Goal: Information Seeking & Learning: Check status

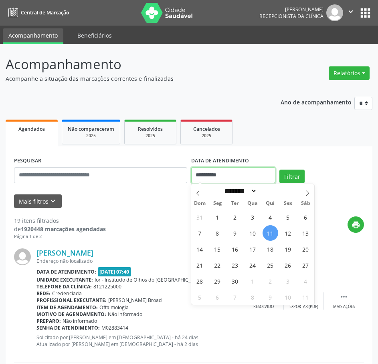
drag, startPoint x: 239, startPoint y: 177, endPoint x: 168, endPoint y: 189, distance: 71.8
click at [168, 189] on form "**********" at bounding box center [189, 181] width 350 height 53
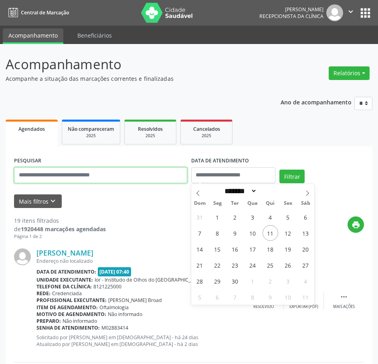
click at [111, 179] on input "text" at bounding box center [100, 175] width 173 height 16
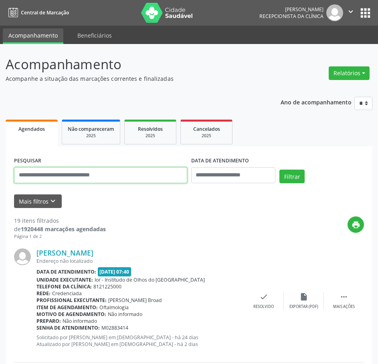
click at [52, 174] on input "text" at bounding box center [100, 175] width 173 height 16
type input "**********"
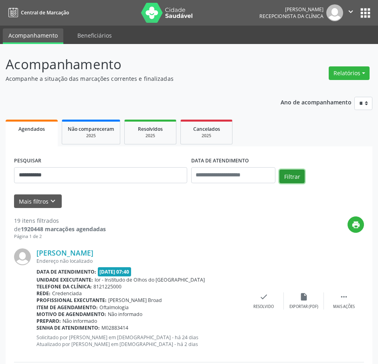
click at [288, 177] on button "Filtrar" at bounding box center [291, 177] width 25 height 14
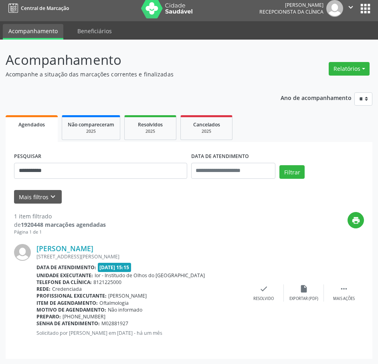
scroll to position [5, 0]
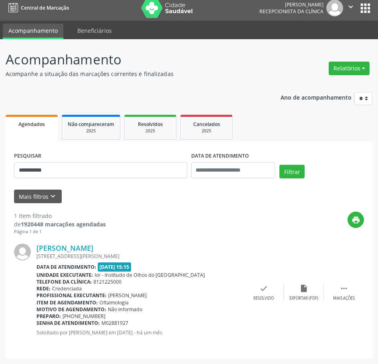
drag, startPoint x: 132, startPoint y: 323, endPoint x: 37, endPoint y: 326, distance: 95.4
click at [37, 326] on div "Senha de atendimento: M02881927" at bounding box center [139, 323] width 207 height 7
copy div "Senha de atendimento: M02881927"
click at [16, 8] on icon at bounding box center [13, 8] width 10 height 10
drag, startPoint x: 64, startPoint y: 175, endPoint x: 9, endPoint y: 175, distance: 55.7
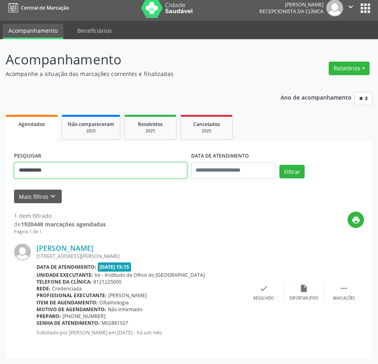
click at [9, 175] on div "**********" at bounding box center [189, 250] width 366 height 217
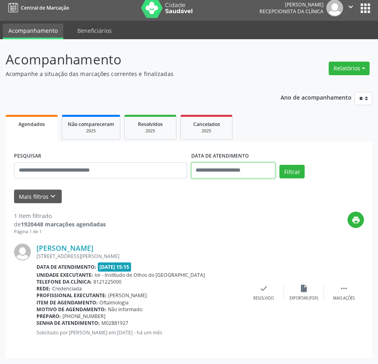
click at [233, 174] on input "text" at bounding box center [233, 171] width 85 height 16
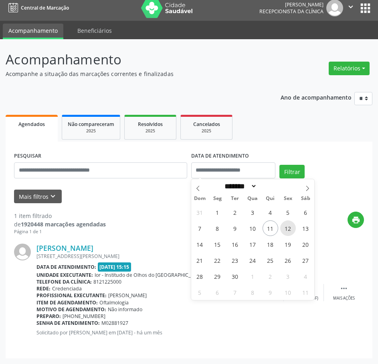
click at [285, 229] on span "12" at bounding box center [288, 229] width 16 height 16
type input "**********"
click at [285, 229] on span "12" at bounding box center [288, 229] width 16 height 16
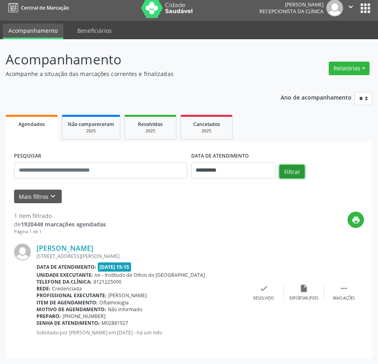
click at [296, 173] on button "Filtrar" at bounding box center [291, 172] width 25 height 14
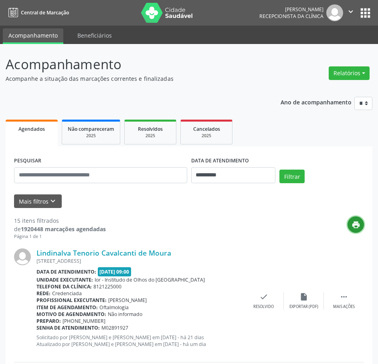
click at [351, 220] on button "print" at bounding box center [355, 225] width 16 height 16
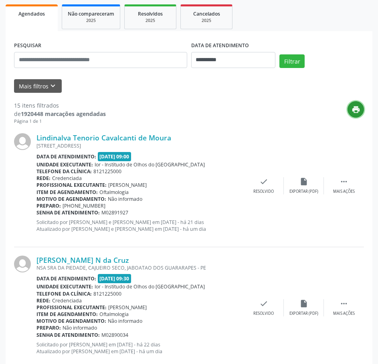
scroll to position [120, 0]
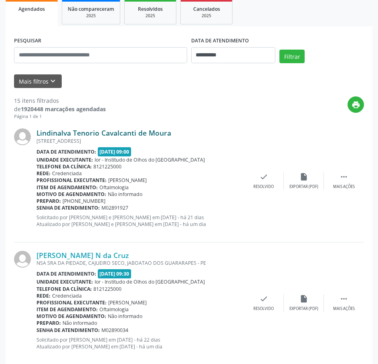
click at [95, 131] on link "Lindinalva Tenorio Cavalcanti de Moura" at bounding box center [103, 133] width 135 height 9
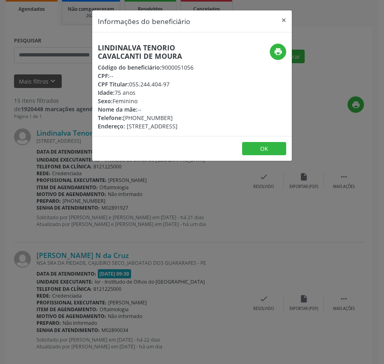
click at [113, 58] on h5 "Lindinalva Tenorio Cavalcanti de Moura" at bounding box center [159, 52] width 122 height 17
copy div "Lindinalva Tenorio Cavalcanti de Moura"
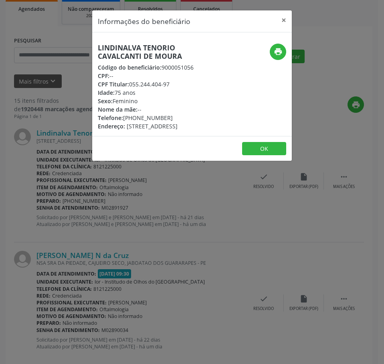
click at [49, 133] on div "Informações do beneficiário × Lindinalva Tenorio Cavalcanti de Moura Código do …" at bounding box center [192, 182] width 384 height 364
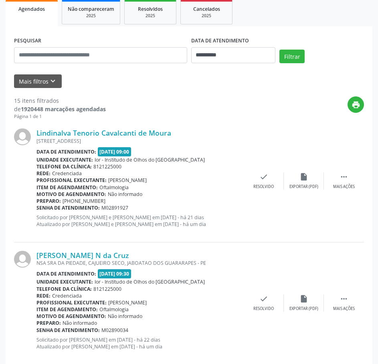
drag, startPoint x: 131, startPoint y: 209, endPoint x: 37, endPoint y: 208, distance: 94.5
click at [37, 208] on div "Senha de atendimento: M02891927" at bounding box center [139, 208] width 207 height 7
copy div "Senha de atendimento: M02891927"
click at [111, 131] on link "Lindinalva Tenorio Cavalcanti de Moura" at bounding box center [103, 133] width 135 height 9
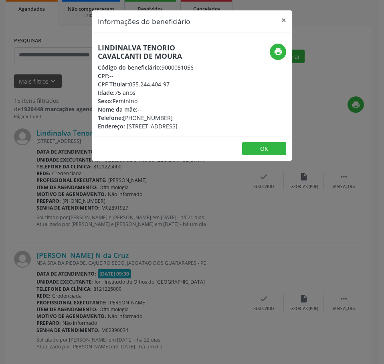
drag, startPoint x: 167, startPoint y: 117, endPoint x: 124, endPoint y: 120, distance: 42.5
click at [124, 120] on div "Telefone: (81) 98812-9544" at bounding box center [159, 118] width 122 height 8
copy div "[PHONE_NUMBER]"
click at [279, 51] on icon "print" at bounding box center [278, 51] width 9 height 9
click at [72, 239] on div "Informações do beneficiário × Lindinalva Tenorio Cavalcanti de Moura Código do …" at bounding box center [192, 182] width 384 height 364
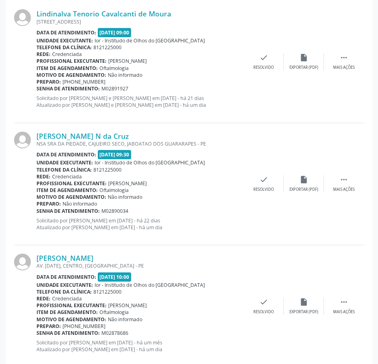
scroll to position [240, 0]
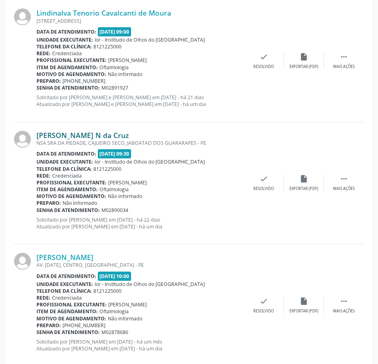
click at [118, 135] on link "[PERSON_NAME] N da Cruz" at bounding box center [82, 135] width 92 height 9
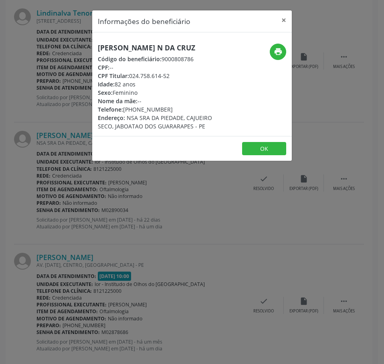
click at [123, 51] on h5 "[PERSON_NAME] N da Cruz" at bounding box center [159, 48] width 122 height 8
copy div "[PERSON_NAME] N da Cruz"
click at [63, 94] on div "Informações do beneficiário × Maria da Conceicao N da Cruz Código do beneficiár…" at bounding box center [192, 182] width 384 height 364
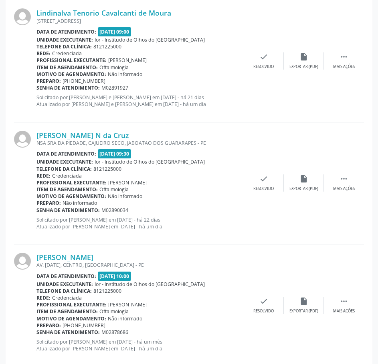
drag, startPoint x: 127, startPoint y: 209, endPoint x: 36, endPoint y: 211, distance: 90.5
click at [36, 211] on div "Maria da Conceicao N da Cruz NSA SRA DA PIEDADE, CAJUEIRO SECO, JABOATAO DOS GU…" at bounding box center [189, 184] width 350 height 122
click at [36, 211] on div at bounding box center [25, 183] width 22 height 105
drag, startPoint x: 129, startPoint y: 212, endPoint x: 37, endPoint y: 210, distance: 91.7
click at [37, 210] on div "Senha de atendimento: M02890034" at bounding box center [139, 210] width 207 height 7
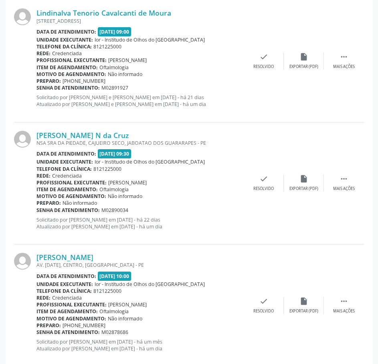
copy div "Senha de atendimento: M02890034"
click at [85, 138] on link "[PERSON_NAME] N da Cruz" at bounding box center [82, 135] width 92 height 9
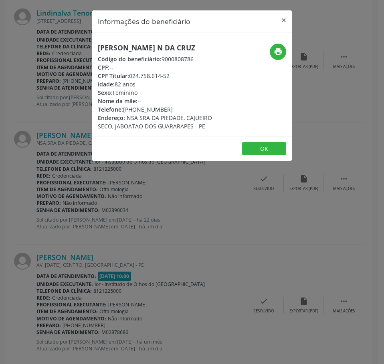
drag, startPoint x: 166, startPoint y: 111, endPoint x: 125, endPoint y: 111, distance: 41.3
click at [125, 111] on div "Telefone: (81) 98813-4992" at bounding box center [159, 109] width 122 height 8
copy div "(81) 98813-4992"
click at [275, 55] on icon "print" at bounding box center [278, 51] width 9 height 9
click at [46, 159] on div "Informações do beneficiário × Maria da Conceicao N da Cruz Código do beneficiár…" at bounding box center [192, 182] width 384 height 364
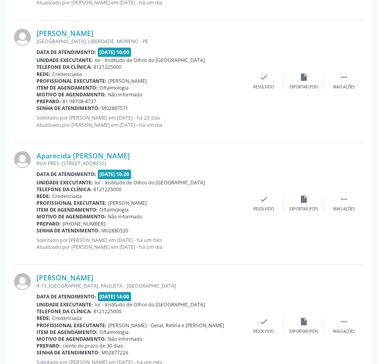
scroll to position [601, 0]
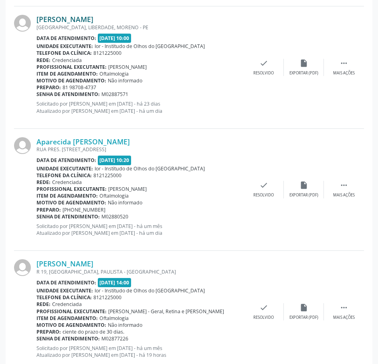
click at [93, 22] on link "[PERSON_NAME]" at bounding box center [64, 19] width 57 height 9
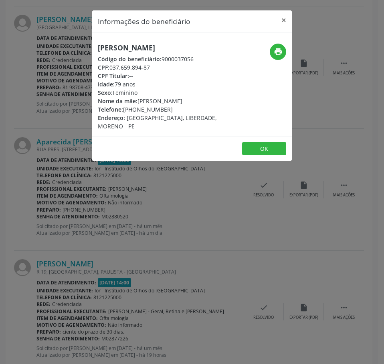
drag, startPoint x: 124, startPoint y: 59, endPoint x: 92, endPoint y: 44, distance: 35.3
click at [92, 44] on div "Informações do beneficiário × Mauricea Maria Gomes da Silva Código do beneficiá…" at bounding box center [192, 86] width 200 height 152
copy h5 "[PERSON_NAME]"
click at [48, 93] on div "Informações do beneficiário × Mauricea Maria Gomes da Silva Código do beneficiá…" at bounding box center [192, 182] width 384 height 364
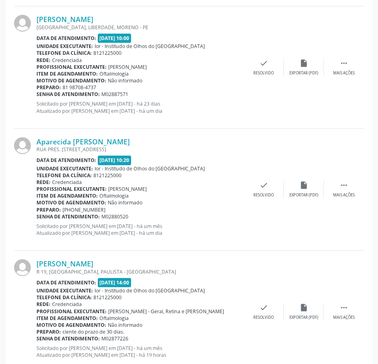
drag, startPoint x: 133, startPoint y: 95, endPoint x: 37, endPoint y: 92, distance: 95.8
click at [37, 92] on div "Senha de atendimento: M02887571" at bounding box center [139, 94] width 207 height 7
copy div "Senha de atendimento: M02887571"
click at [93, 22] on link "[PERSON_NAME]" at bounding box center [64, 19] width 57 height 9
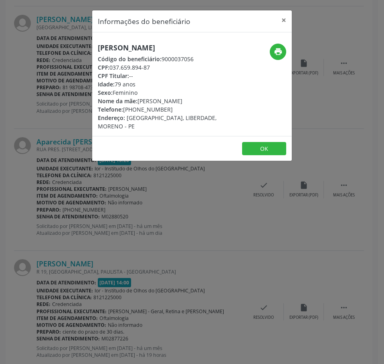
drag, startPoint x: 150, startPoint y: 74, endPoint x: 110, endPoint y: 73, distance: 39.7
click at [110, 72] on div "CPF: 037.659.894-87" at bounding box center [159, 67] width 122 height 8
drag, startPoint x: 70, startPoint y: 114, endPoint x: 62, endPoint y: 60, distance: 54.7
click at [70, 114] on div "Informações do beneficiário × Mauricea Maria Gomes da Silva Código do beneficiá…" at bounding box center [192, 182] width 384 height 364
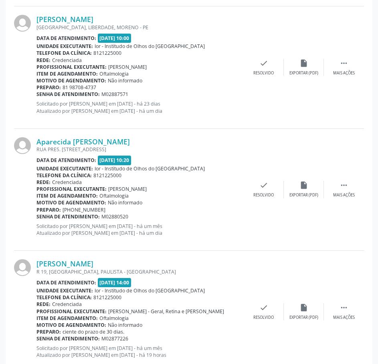
drag, startPoint x: 127, startPoint y: 95, endPoint x: 38, endPoint y: 96, distance: 89.3
click at [38, 96] on div "Senha de atendimento: M02887571" at bounding box center [139, 94] width 207 height 7
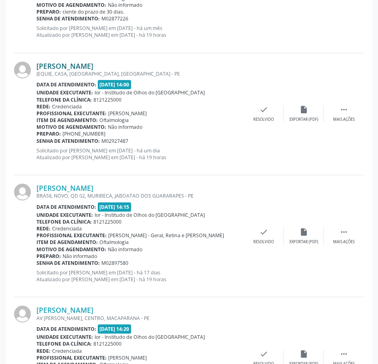
scroll to position [961, 0]
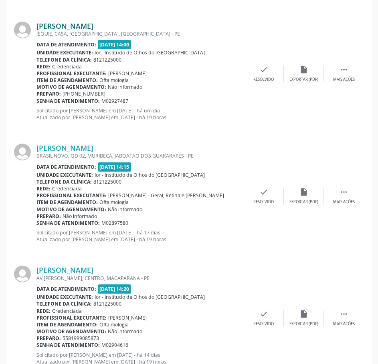
click at [93, 24] on link "[PERSON_NAME]" at bounding box center [64, 26] width 57 height 9
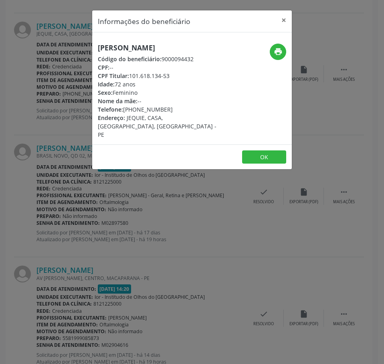
click at [124, 46] on h5 "[PERSON_NAME]" at bounding box center [159, 48] width 122 height 8
click at [52, 195] on div "Informações do beneficiário × Maria da Conceicao Alves dos Santos Código do ben…" at bounding box center [192, 182] width 384 height 364
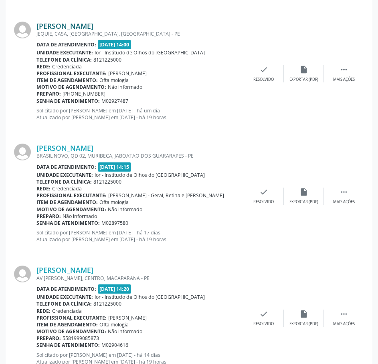
click at [93, 28] on link "[PERSON_NAME]" at bounding box center [64, 26] width 57 height 9
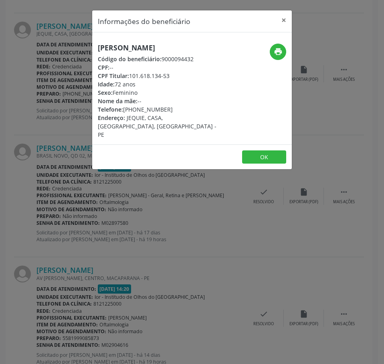
click at [121, 46] on h5 "[PERSON_NAME]" at bounding box center [159, 48] width 122 height 8
click at [42, 105] on div "Informações do beneficiário × Maria da Conceicao Alves dos Santos Código do ben…" at bounding box center [192, 182] width 384 height 364
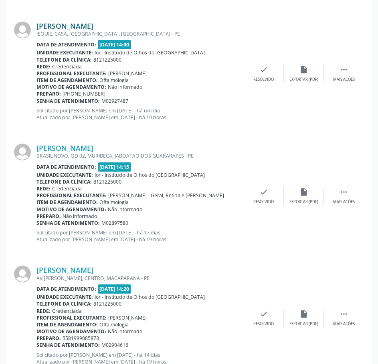
click at [93, 27] on link "[PERSON_NAME]" at bounding box center [64, 26] width 57 height 9
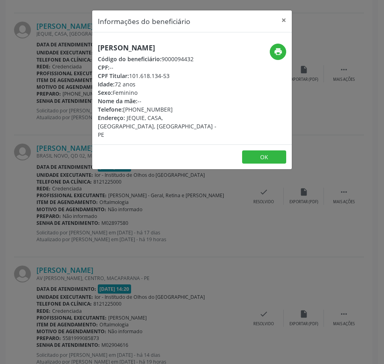
click at [123, 45] on h5 "[PERSON_NAME]" at bounding box center [159, 48] width 122 height 8
drag, startPoint x: 18, startPoint y: 85, endPoint x: 49, endPoint y: 81, distance: 31.2
click at [20, 87] on div "Informações do beneficiário × Maria da Conceicao Alves dos Santos Código do ben…" at bounding box center [192, 182] width 384 height 364
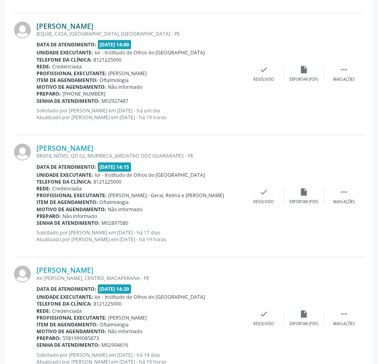
click at [93, 26] on link "[PERSON_NAME]" at bounding box center [64, 26] width 57 height 9
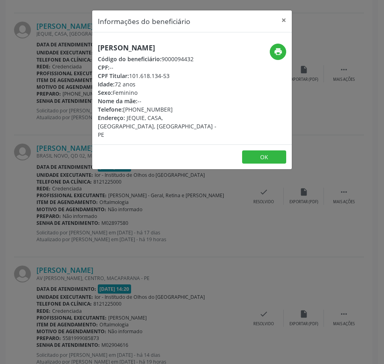
drag, startPoint x: 162, startPoint y: 118, endPoint x: 121, endPoint y: 117, distance: 40.9
click at [123, 114] on div "Telefone: (81) 98367-9397" at bounding box center [159, 109] width 122 height 8
click at [61, 74] on div "Informações do beneficiário × Maria da Conceicao Alves dos Santos Código do ben…" at bounding box center [192, 182] width 384 height 364
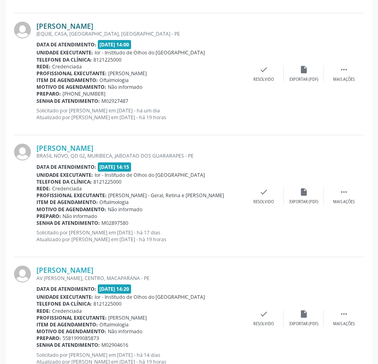
click at [93, 24] on link "[PERSON_NAME]" at bounding box center [64, 26] width 57 height 9
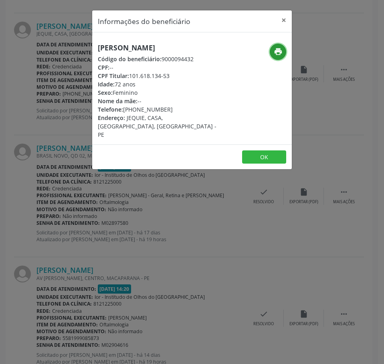
click at [276, 50] on icon "print" at bounding box center [278, 51] width 9 height 9
click at [79, 232] on div "Informações do beneficiário × Maria da Conceicao Alves dos Santos Código do ben…" at bounding box center [192, 182] width 384 height 364
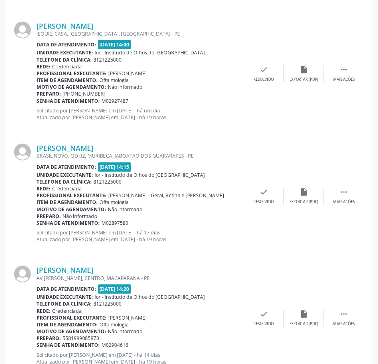
drag, startPoint x: 128, startPoint y: 101, endPoint x: 38, endPoint y: 103, distance: 90.5
click at [38, 103] on div "Senha de atendimento: M02927487" at bounding box center [139, 101] width 207 height 7
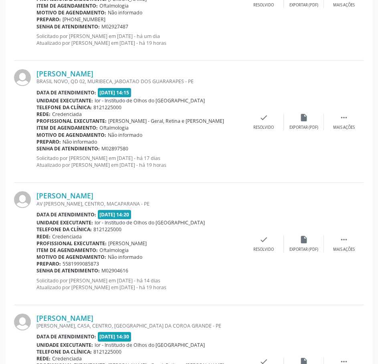
scroll to position [1041, 0]
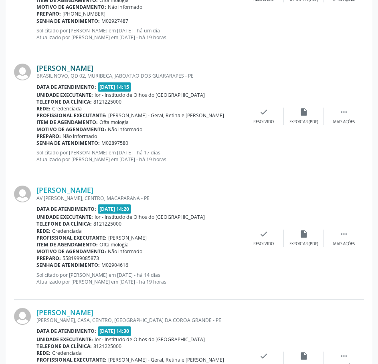
click at [93, 68] on link "[PERSON_NAME]" at bounding box center [64, 68] width 57 height 9
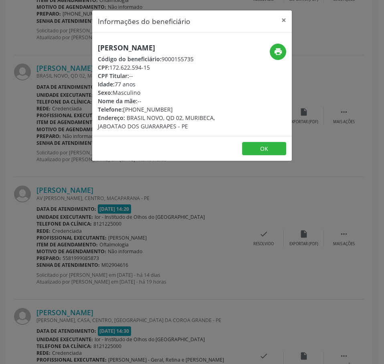
click at [121, 48] on h5 "[PERSON_NAME]" at bounding box center [159, 48] width 122 height 8
drag, startPoint x: 150, startPoint y: 66, endPoint x: 112, endPoint y: 66, distance: 38.5
click at [112, 66] on div "CPF: 172.622.594-15" at bounding box center [159, 67] width 122 height 8
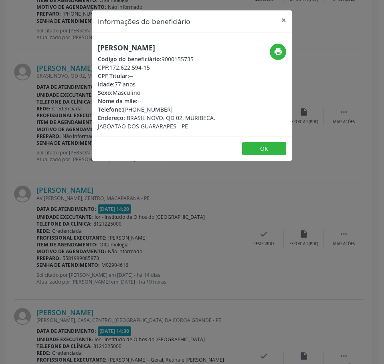
click at [105, 206] on div "Informações do beneficiário × Everaldo Marques dos Santos Código do beneficiári…" at bounding box center [192, 182] width 384 height 364
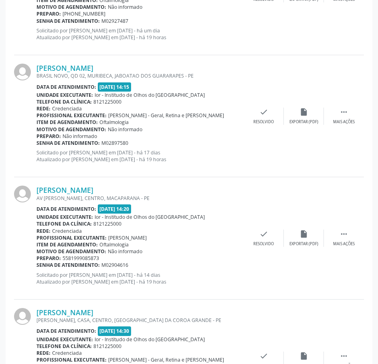
drag, startPoint x: 131, startPoint y: 145, endPoint x: 37, endPoint y: 142, distance: 94.6
click at [37, 142] on div "Senha de atendimento: M02897580" at bounding box center [139, 143] width 207 height 7
click at [93, 67] on link "[PERSON_NAME]" at bounding box center [64, 68] width 57 height 9
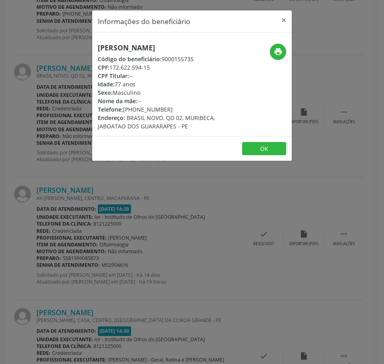
drag, startPoint x: 166, startPoint y: 111, endPoint x: 121, endPoint y: 113, distance: 44.5
click at [121, 113] on div "Telefone: (81) 98508-7138" at bounding box center [159, 109] width 122 height 8
click at [169, 105] on div "Telefone: (81) 98508-7138" at bounding box center [159, 109] width 122 height 8
drag, startPoint x: 169, startPoint y: 109, endPoint x: 124, endPoint y: 110, distance: 45.3
click at [124, 110] on div "Telefone: (81) 98508-7138" at bounding box center [159, 109] width 122 height 8
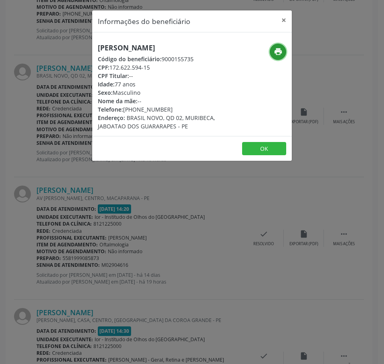
click at [272, 55] on button "print" at bounding box center [278, 52] width 16 height 16
click at [127, 319] on div "Informações do beneficiário × Everaldo Marques dos Santos Código do beneficiári…" at bounding box center [192, 182] width 384 height 364
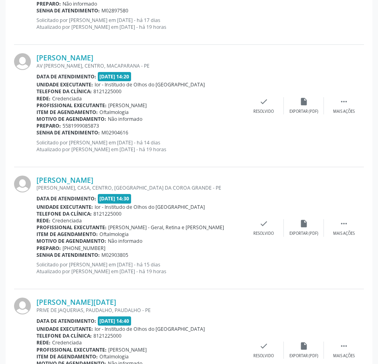
scroll to position [1202, 0]
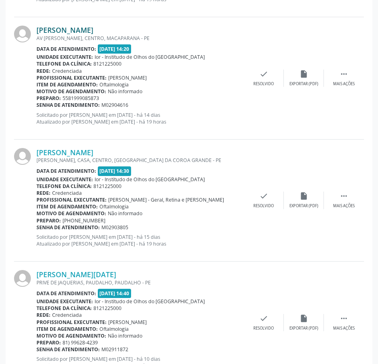
click at [93, 29] on link "[PERSON_NAME]" at bounding box center [64, 30] width 57 height 9
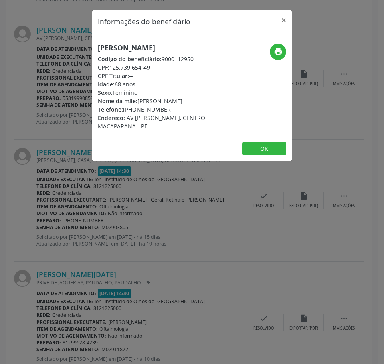
click at [144, 49] on h5 "[PERSON_NAME]" at bounding box center [159, 48] width 122 height 8
click at [163, 273] on div "Informações do beneficiário × Rozelita Ventura de Barros Código do beneficiário…" at bounding box center [192, 182] width 384 height 364
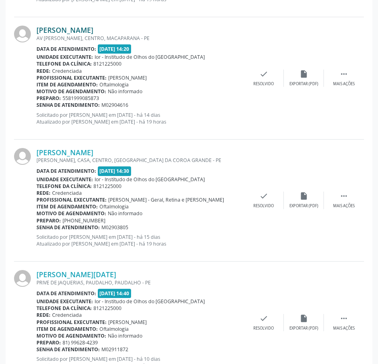
click at [88, 28] on link "[PERSON_NAME]" at bounding box center [64, 30] width 57 height 9
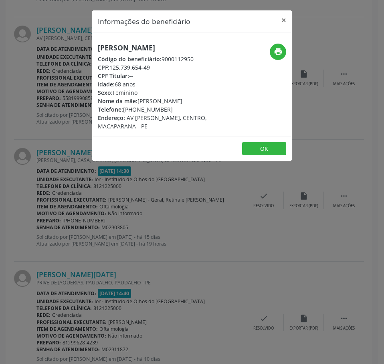
drag, startPoint x: 153, startPoint y: 68, endPoint x: 110, endPoint y: 68, distance: 42.9
click at [109, 68] on div "CPF: 125.739.654-49" at bounding box center [159, 67] width 122 height 8
drag, startPoint x: 29, startPoint y: 106, endPoint x: 51, endPoint y: 99, distance: 22.7
click at [29, 106] on div "Informações do beneficiário × Rozelita Ventura de Barros Código do beneficiário…" at bounding box center [192, 182] width 384 height 364
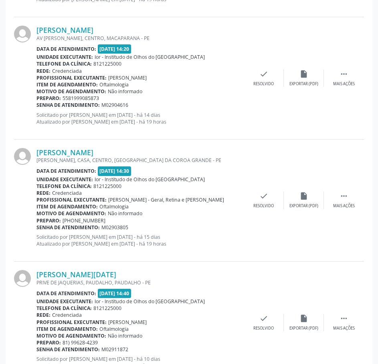
drag, startPoint x: 129, startPoint y: 104, endPoint x: 37, endPoint y: 105, distance: 92.1
click at [37, 105] on div "Senha de atendimento: M02904616" at bounding box center [139, 105] width 207 height 7
click at [93, 27] on link "[PERSON_NAME]" at bounding box center [64, 30] width 57 height 9
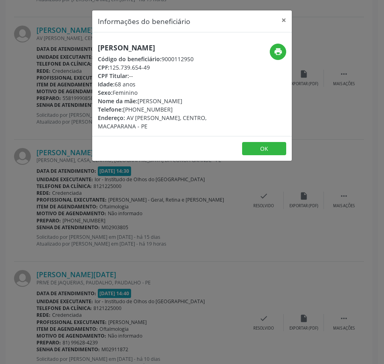
click at [110, 214] on div "Informações do beneficiário × Rozelita Ventura de Barros Código do beneficiário…" at bounding box center [192, 182] width 384 height 364
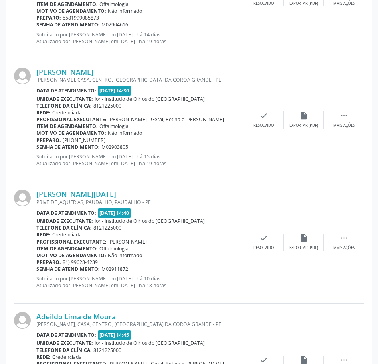
scroll to position [1282, 0]
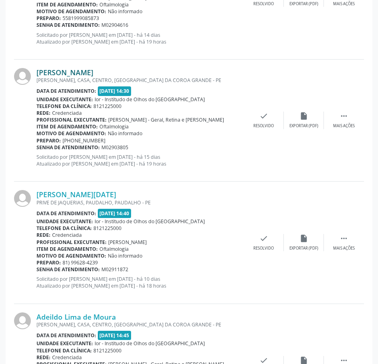
click at [93, 72] on link "[PERSON_NAME]" at bounding box center [64, 72] width 57 height 9
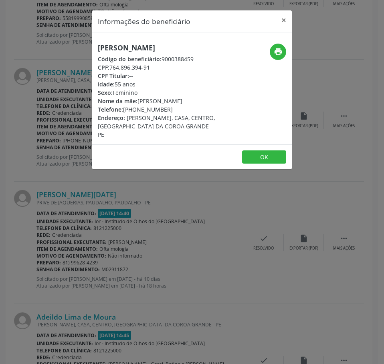
click at [134, 49] on h5 "[PERSON_NAME]" at bounding box center [159, 48] width 122 height 8
drag, startPoint x: 150, startPoint y: 75, endPoint x: 112, endPoint y: 77, distance: 37.7
click at [112, 72] on div "CPF: 764.896.394-91" at bounding box center [159, 67] width 122 height 8
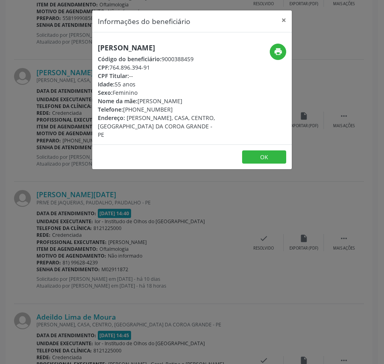
click at [60, 115] on div "Informações do beneficiário × Katia Maria Lins de Almeida Moura Código do benef…" at bounding box center [192, 182] width 384 height 364
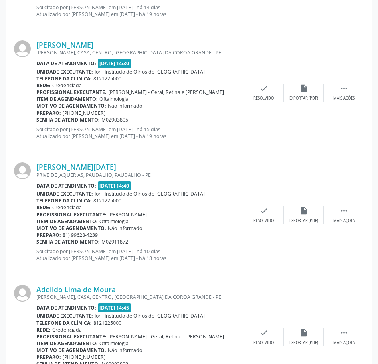
scroll to position [1322, 0]
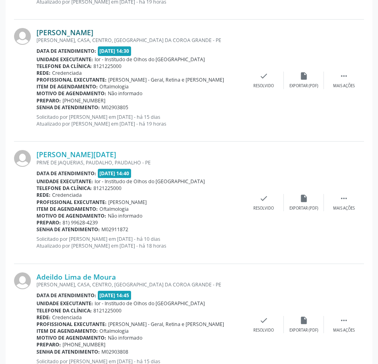
click at [93, 32] on link "[PERSON_NAME]" at bounding box center [64, 32] width 57 height 9
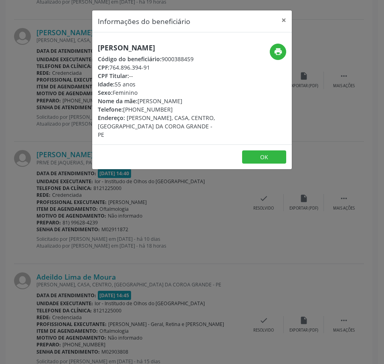
click at [64, 87] on div "Informações do beneficiário × Katia Maria Lins de Almeida Moura Código do benef…" at bounding box center [192, 182] width 384 height 364
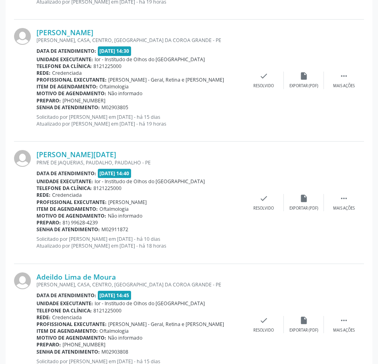
drag, startPoint x: 135, startPoint y: 107, endPoint x: 37, endPoint y: 109, distance: 97.7
click at [37, 109] on div "Senha de atendimento: M02903805" at bounding box center [139, 107] width 207 height 7
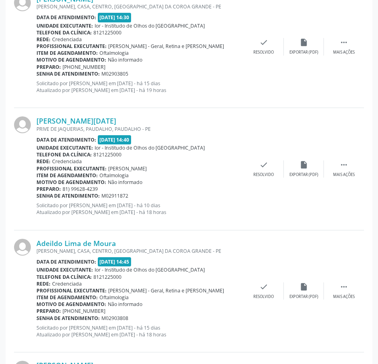
scroll to position [1402, 0]
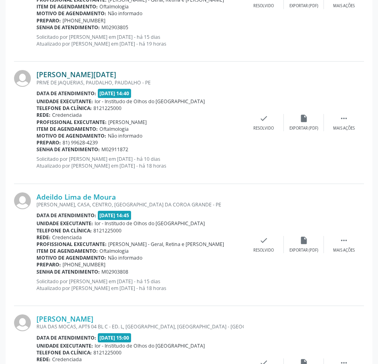
click at [93, 76] on link "[PERSON_NAME][DATE]" at bounding box center [76, 74] width 80 height 9
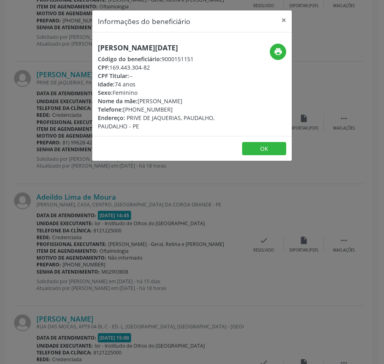
click at [119, 51] on h5 "[PERSON_NAME][DATE]" at bounding box center [159, 48] width 122 height 8
drag, startPoint x: 152, startPoint y: 68, endPoint x: 109, endPoint y: 68, distance: 42.9
click at [109, 68] on div "CPF: 169.443.304-82" at bounding box center [159, 67] width 122 height 8
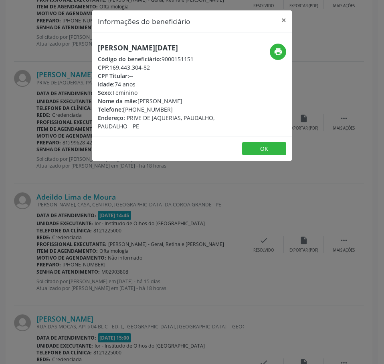
click at [117, 210] on div "Informações do beneficiário × Maria Lucia Bayer de Azevedo Código do beneficiár…" at bounding box center [192, 182] width 384 height 364
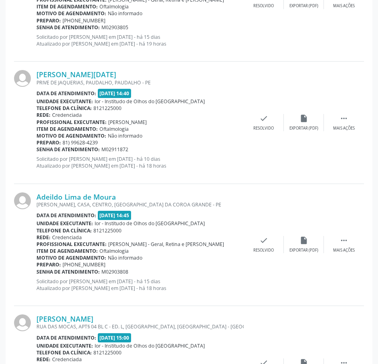
drag, startPoint x: 125, startPoint y: 151, endPoint x: 113, endPoint y: 155, distance: 13.4
click at [113, 155] on div "Maria Lucia Bayer de Azevedo PRIVE DE JAQUERIAS, PAUDALHO, PAUDALHO - PE Data d…" at bounding box center [139, 122] width 207 height 105
drag, startPoint x: 136, startPoint y: 149, endPoint x: 132, endPoint y: 149, distance: 4.4
click at [135, 149] on div "Senha de atendimento: M02911872" at bounding box center [139, 149] width 207 height 7
click at [130, 149] on div "Senha de atendimento: M02911872" at bounding box center [139, 149] width 207 height 7
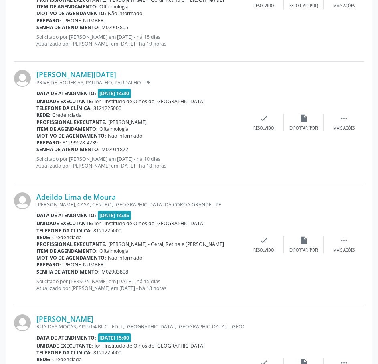
drag, startPoint x: 134, startPoint y: 149, endPoint x: 155, endPoint y: 143, distance: 21.9
click at [135, 149] on div "Senha de atendimento: M02911872" at bounding box center [139, 149] width 207 height 7
click at [163, 142] on div "Preparo: 81) 99628-4239" at bounding box center [139, 142] width 207 height 7
drag, startPoint x: 129, startPoint y: 148, endPoint x: 37, endPoint y: 151, distance: 92.6
click at [37, 151] on div "Senha de atendimento: M02911872" at bounding box center [139, 149] width 207 height 7
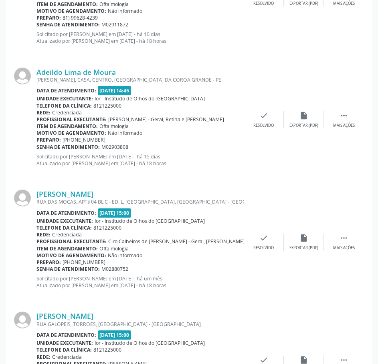
scroll to position [1524, 0]
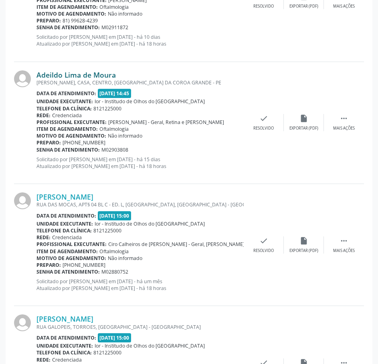
click at [83, 76] on link "Adeildo Lima de Moura" at bounding box center [75, 74] width 79 height 9
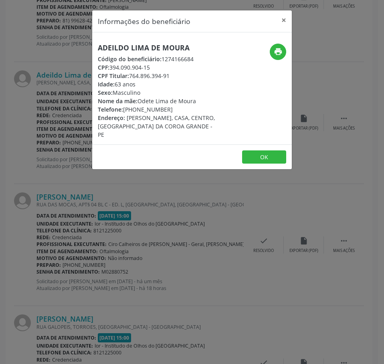
click at [139, 46] on h5 "Adeildo Lima de Moura" at bounding box center [159, 48] width 122 height 8
drag, startPoint x: 152, startPoint y: 70, endPoint x: 112, endPoint y: 69, distance: 40.5
click at [112, 69] on div "CPF: 394.090.904-15" at bounding box center [159, 67] width 122 height 8
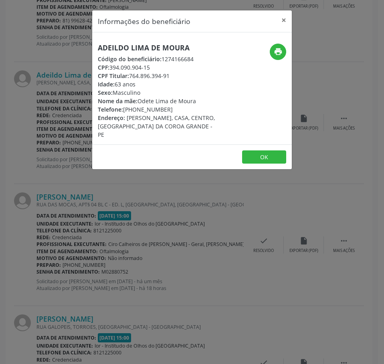
click at [128, 229] on div "Informações do beneficiário × Adeildo Lima de Moura Código do beneficiário: 127…" at bounding box center [192, 182] width 384 height 364
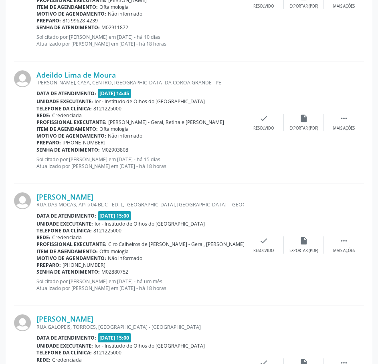
drag, startPoint x: 131, startPoint y: 151, endPoint x: 36, endPoint y: 150, distance: 95.3
click at [37, 150] on div "Senha de atendimento: M02903808" at bounding box center [139, 150] width 207 height 7
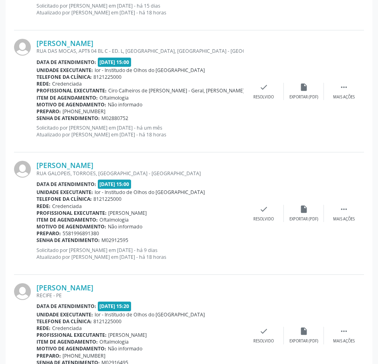
scroll to position [1684, 0]
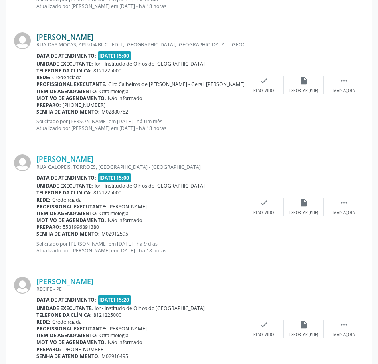
click at [93, 35] on link "[PERSON_NAME]" at bounding box center [64, 36] width 57 height 9
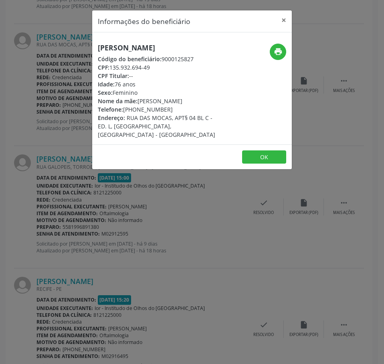
click at [131, 46] on h5 "[PERSON_NAME]" at bounding box center [159, 48] width 122 height 8
drag, startPoint x: 158, startPoint y: 76, endPoint x: 112, endPoint y: 79, distance: 46.1
click at [112, 72] on div "CPF: 135.932.694-49" at bounding box center [159, 67] width 122 height 8
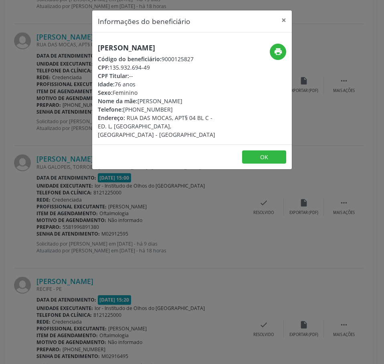
click at [84, 206] on div "Informações do beneficiário × Maria Isolda Ferreira Calixto dos Santos Código d…" at bounding box center [192, 182] width 384 height 364
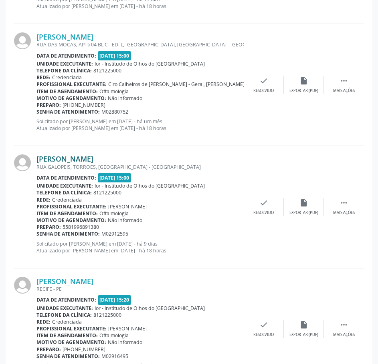
click at [84, 162] on link "[PERSON_NAME]" at bounding box center [64, 159] width 57 height 9
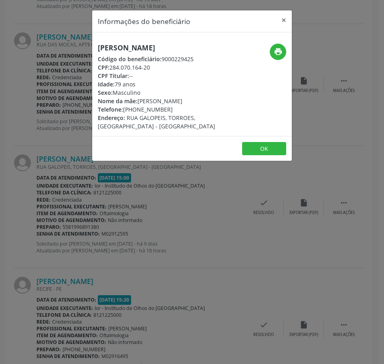
click at [129, 48] on h5 "[PERSON_NAME]" at bounding box center [159, 48] width 122 height 8
drag, startPoint x: 153, startPoint y: 69, endPoint x: 111, endPoint y: 70, distance: 41.7
click at [111, 70] on div "CPF: 284.070.164-20" at bounding box center [159, 67] width 122 height 8
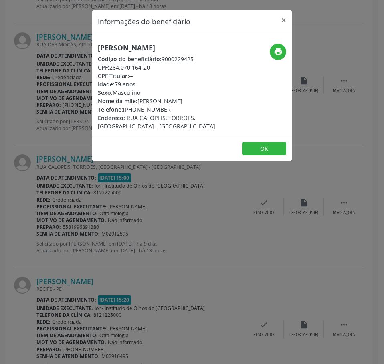
click at [136, 214] on div "Informações do beneficiário × Jose Amaro da Silva Código do beneficiário: 90002…" at bounding box center [192, 182] width 384 height 364
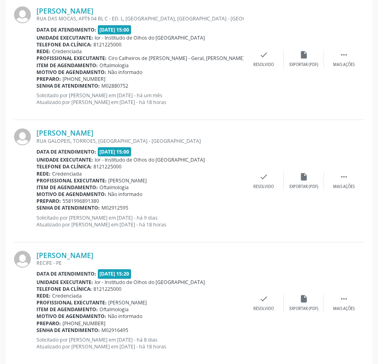
scroll to position [1724, 0]
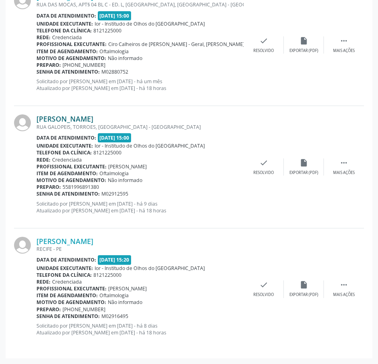
click at [85, 121] on link "[PERSON_NAME]" at bounding box center [64, 119] width 57 height 9
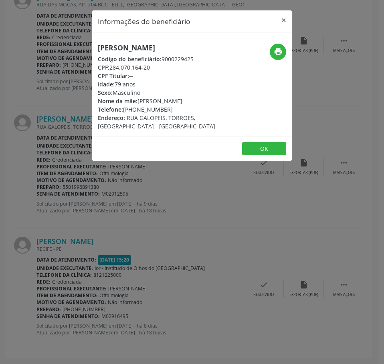
drag, startPoint x: 168, startPoint y: 109, endPoint x: 124, endPoint y: 111, distance: 44.5
click at [124, 111] on div "Telefone: (81) 99689-1380" at bounding box center [159, 109] width 122 height 8
drag, startPoint x: 286, startPoint y: 52, endPoint x: 283, endPoint y: 33, distance: 19.5
click at [285, 51] on div "print" at bounding box center [258, 87] width 66 height 87
click at [278, 58] on button "print" at bounding box center [278, 52] width 16 height 16
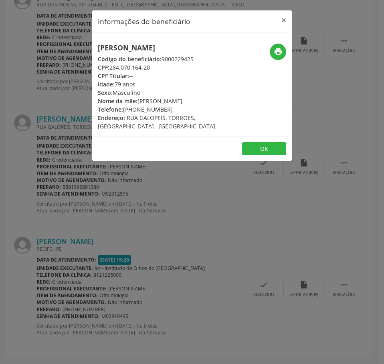
click at [98, 206] on div "Informações do beneficiário × Jose Amaro da Silva Código do beneficiário: 90002…" at bounding box center [192, 182] width 384 height 364
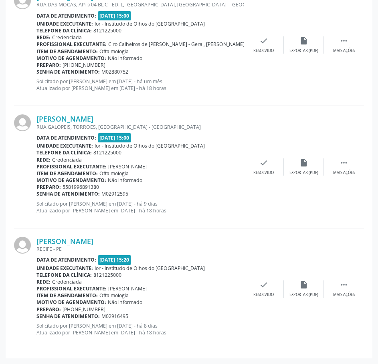
drag, startPoint x: 129, startPoint y: 195, endPoint x: 36, endPoint y: 194, distance: 92.5
click at [36, 194] on div "Senha de atendimento: M02912595" at bounding box center [139, 194] width 207 height 7
click at [93, 240] on link "[PERSON_NAME]" at bounding box center [64, 241] width 57 height 9
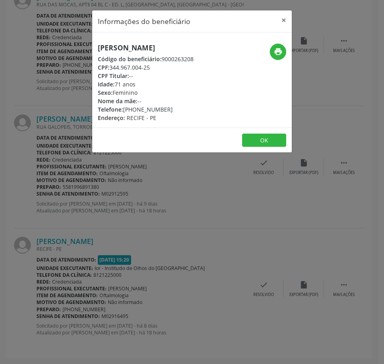
click at [117, 52] on h5 "[PERSON_NAME]" at bounding box center [146, 48] width 96 height 8
drag, startPoint x: 153, startPoint y: 68, endPoint x: 110, endPoint y: 69, distance: 42.9
click at [110, 69] on div "CPF: 344.967.004-25" at bounding box center [146, 67] width 96 height 8
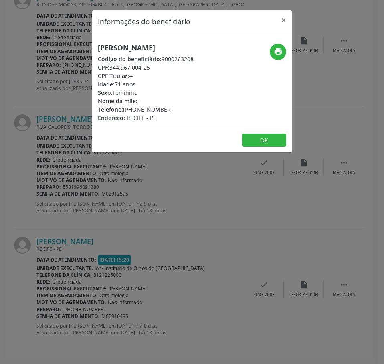
click at [155, 222] on div "Informações do beneficiário × Maria do Carmo Ribeiro Alves Código do beneficiár…" at bounding box center [192, 182] width 384 height 364
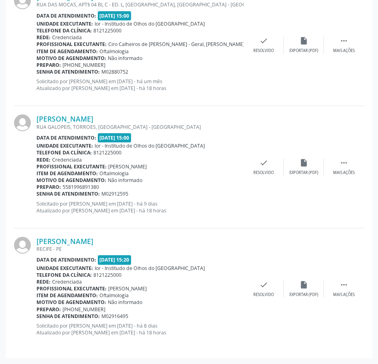
drag, startPoint x: 128, startPoint y: 314, endPoint x: 38, endPoint y: 316, distance: 90.1
click at [38, 316] on div "Senha de atendimento: M02916495" at bounding box center [139, 316] width 207 height 7
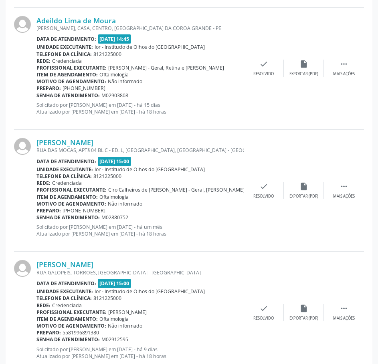
scroll to position [1564, 0]
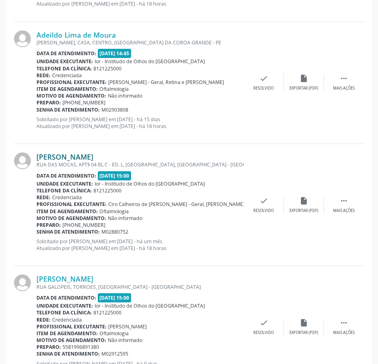
click at [93, 154] on link "[PERSON_NAME]" at bounding box center [64, 157] width 57 height 9
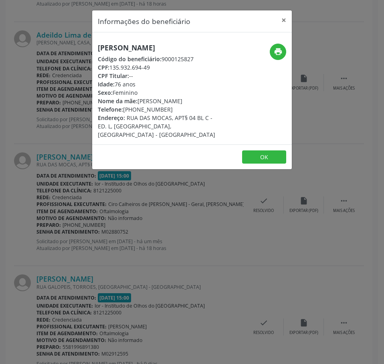
click at [135, 51] on h5 "[PERSON_NAME]" at bounding box center [159, 48] width 122 height 8
drag, startPoint x: 166, startPoint y: 118, endPoint x: 124, endPoint y: 121, distance: 42.1
click at [124, 114] on div "Telefone: (81) 99720-1612" at bounding box center [159, 109] width 122 height 8
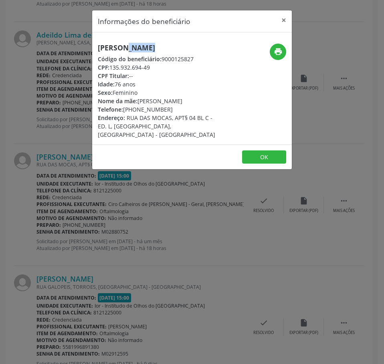
drag, startPoint x: 149, startPoint y: 76, endPoint x: 112, endPoint y: 76, distance: 37.3
click at [112, 72] on div "CPF: 135.932.694-49" at bounding box center [159, 67] width 122 height 8
drag, startPoint x: 57, startPoint y: 153, endPoint x: 103, endPoint y: 1, distance: 158.2
click at [57, 152] on div "Informações do beneficiário × Maria Isolda Ferreira Calixto dos Santos Código d…" at bounding box center [192, 182] width 384 height 364
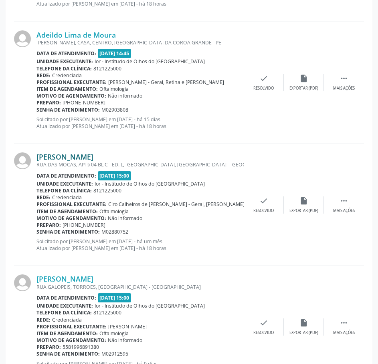
click at [93, 157] on link "[PERSON_NAME]" at bounding box center [64, 157] width 57 height 9
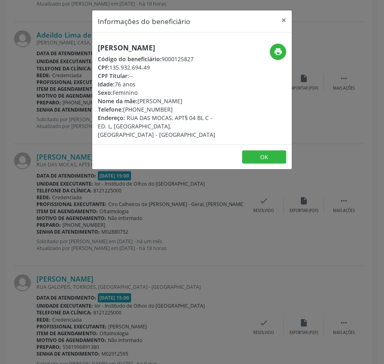
drag, startPoint x: 167, startPoint y: 116, endPoint x: 123, endPoint y: 121, distance: 43.6
click at [123, 114] on div "Telefone: (81) 99720-1612" at bounding box center [159, 109] width 122 height 8
drag, startPoint x: 151, startPoint y: 76, endPoint x: 111, endPoint y: 76, distance: 39.3
click at [111, 72] on div "CPF: 135.932.694-49" at bounding box center [159, 67] width 122 height 8
drag, startPoint x: 168, startPoint y: 118, endPoint x: 124, endPoint y: 121, distance: 43.8
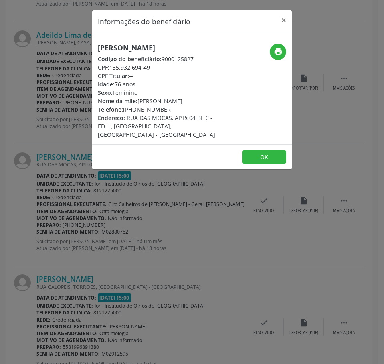
click at [124, 114] on div "Telefone: (81) 99720-1612" at bounding box center [159, 109] width 122 height 8
drag, startPoint x: 146, startPoint y: 57, endPoint x: 98, endPoint y: 43, distance: 50.0
click at [98, 44] on h5 "[PERSON_NAME]" at bounding box center [159, 48] width 122 height 8
click at [148, 72] on div "CPF: 135.932.694-49" at bounding box center [159, 67] width 122 height 8
drag, startPoint x: 151, startPoint y: 76, endPoint x: 111, endPoint y: 77, distance: 40.1
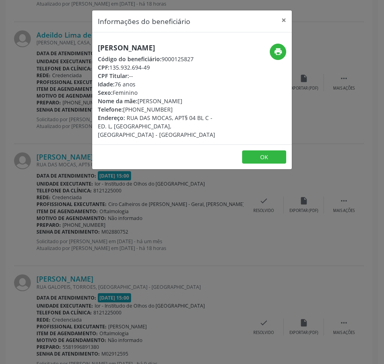
click at [111, 72] on div "CPF: 135.932.694-49" at bounding box center [159, 67] width 122 height 8
click at [26, 244] on div "Informações do beneficiário × Maria Isolda Ferreira Calixto dos Santos Código d…" at bounding box center [192, 182] width 384 height 364
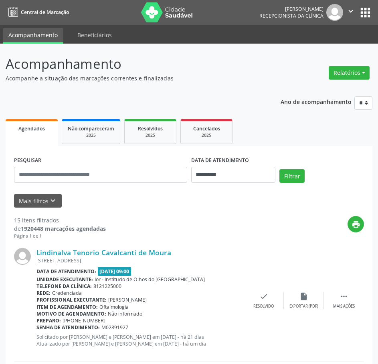
scroll to position [0, 0]
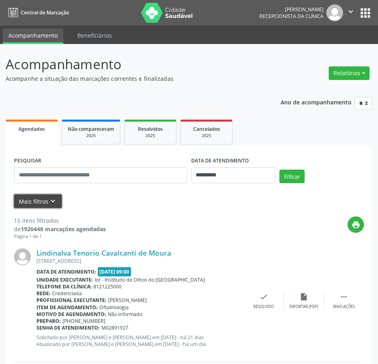
click at [42, 201] on button "Mais filtros keyboard_arrow_down" at bounding box center [38, 202] width 48 height 14
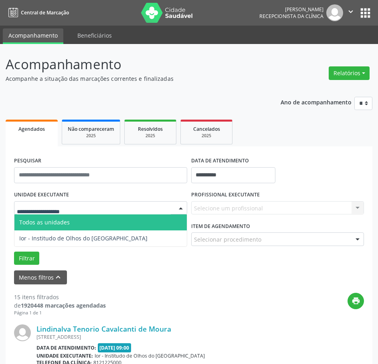
click at [142, 205] on div at bounding box center [100, 208] width 173 height 14
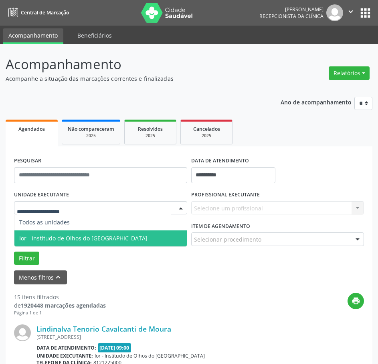
click at [133, 233] on span "Ior - Institudo de Olhos do [GEOGRAPHIC_DATA]" at bounding box center [100, 239] width 172 height 16
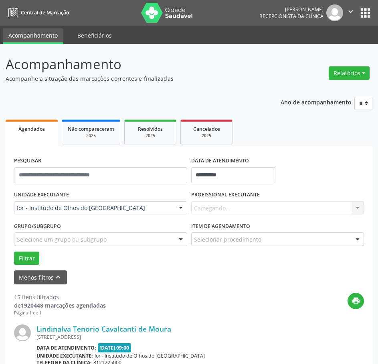
click at [252, 206] on div "Carregando... Nenhum resultado encontrado para: " " Não há nenhuma opção para s…" at bounding box center [277, 208] width 173 height 14
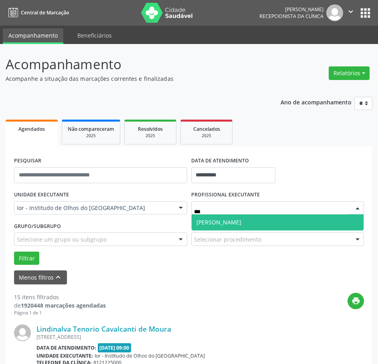
type input "****"
drag, startPoint x: 268, startPoint y: 221, endPoint x: 89, endPoint y: 187, distance: 181.7
click at [268, 221] on span "Lorenza Morgane Francais" at bounding box center [277, 223] width 172 height 16
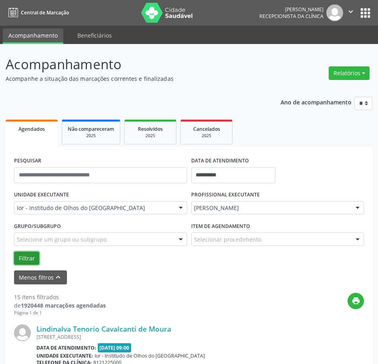
click at [21, 257] on button "Filtrar" at bounding box center [26, 259] width 25 height 14
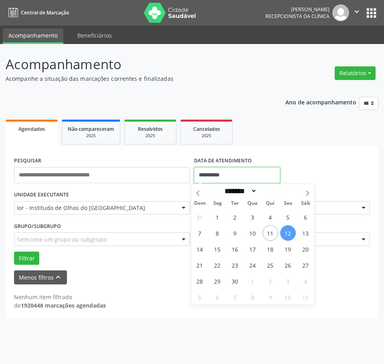
drag, startPoint x: 234, startPoint y: 177, endPoint x: 196, endPoint y: 179, distance: 38.1
click at [196, 178] on input "**********" at bounding box center [237, 175] width 86 height 16
click at [283, 233] on span "12" at bounding box center [288, 233] width 16 height 16
type input "**********"
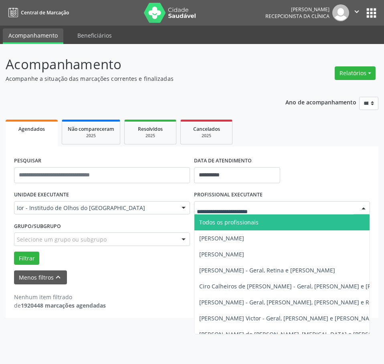
click at [226, 220] on span "Todos os profissionais" at bounding box center [228, 223] width 59 height 8
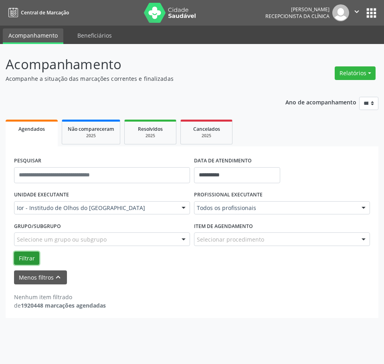
click at [30, 254] on button "Filtrar" at bounding box center [26, 259] width 25 height 14
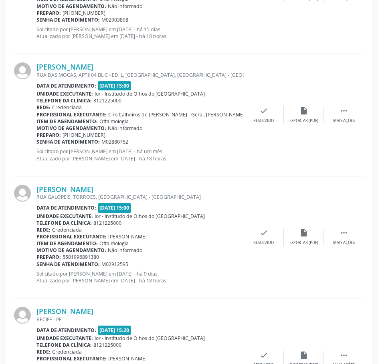
scroll to position [1721, 0]
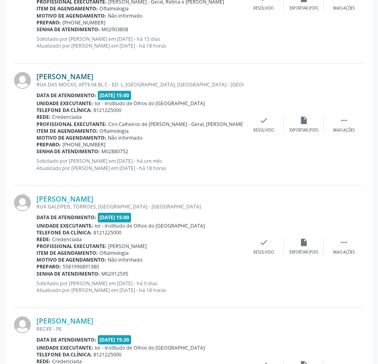
click at [79, 73] on link "[PERSON_NAME]" at bounding box center [64, 76] width 57 height 9
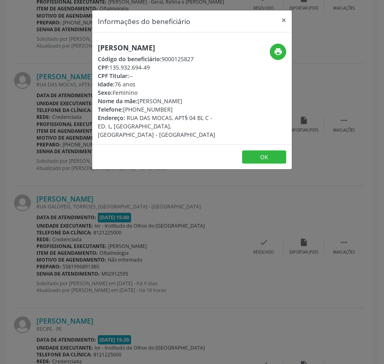
drag, startPoint x: 149, startPoint y: 56, endPoint x: 91, endPoint y: 46, distance: 59.8
click at [91, 46] on div "Informações do beneficiário × Maria Isolda Ferreira Calixto dos Santos Código d…" at bounding box center [192, 182] width 384 height 364
click at [281, 18] on button "×" at bounding box center [284, 20] width 16 height 20
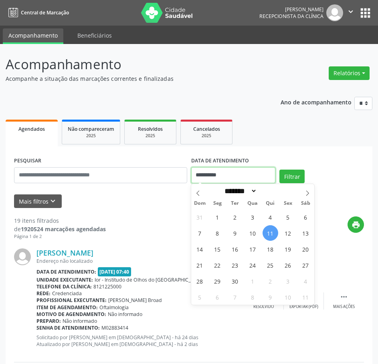
click at [210, 168] on input "**********" at bounding box center [233, 175] width 85 height 16
click at [270, 232] on span "11" at bounding box center [270, 233] width 16 height 16
type input "**********"
click at [289, 229] on span "12" at bounding box center [288, 233] width 16 height 16
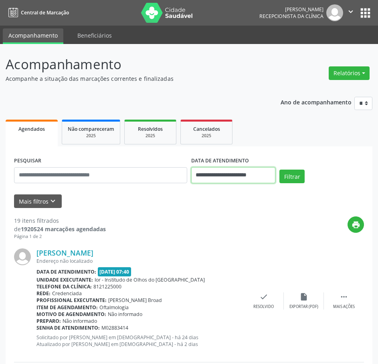
click at [229, 175] on input "**********" at bounding box center [233, 175] width 85 height 16
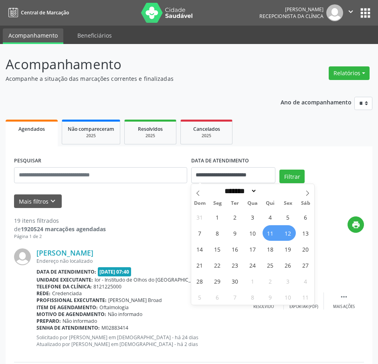
click at [288, 231] on span "12" at bounding box center [288, 233] width 16 height 16
type input "**********"
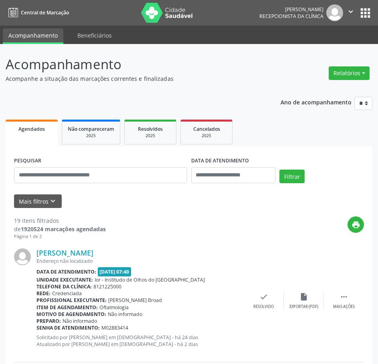
drag, startPoint x: 304, startPoint y: 163, endPoint x: 300, endPoint y: 169, distance: 7.1
click at [302, 165] on div "PESQUISAR DATA DE ATENDIMENTO Filtrar" at bounding box center [189, 172] width 354 height 34
drag, startPoint x: 300, startPoint y: 169, endPoint x: 296, endPoint y: 173, distance: 4.8
click at [298, 171] on div "PESQUISAR DATA DE ATENDIMENTO Filtrar" at bounding box center [189, 172] width 354 height 34
click at [293, 178] on button "Filtrar" at bounding box center [291, 177] width 25 height 14
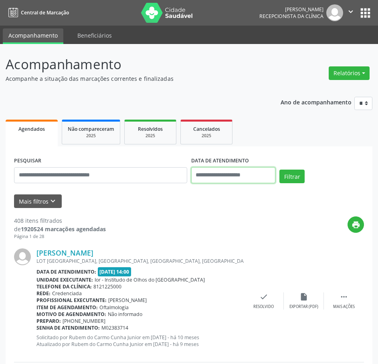
click at [207, 180] on input "text" at bounding box center [233, 175] width 85 height 16
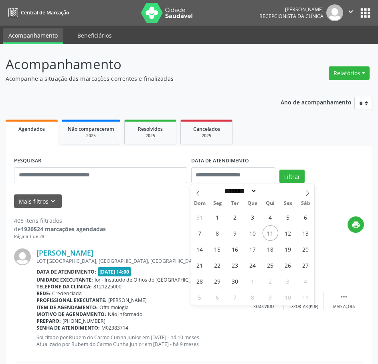
click at [278, 232] on div "31 1 2 3 4 5 6 7 8 9 10 11 12 13 14 15 16 17 18 19 20 21 22 23 24 25 26 27 28 2…" at bounding box center [252, 257] width 123 height 96
click at [281, 234] on span "12" at bounding box center [288, 233] width 16 height 16
type input "**********"
click at [281, 234] on span "12" at bounding box center [288, 233] width 16 height 16
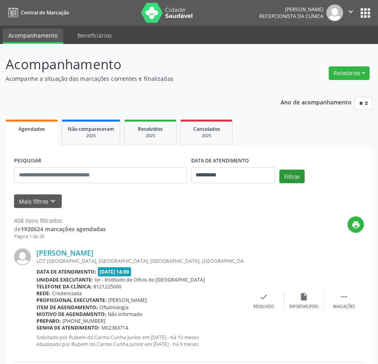
click at [292, 183] on div "Filtrar" at bounding box center [321, 179] width 89 height 19
click at [292, 178] on button "Filtrar" at bounding box center [291, 177] width 25 height 14
